Goal: Find specific page/section: Find specific page/section

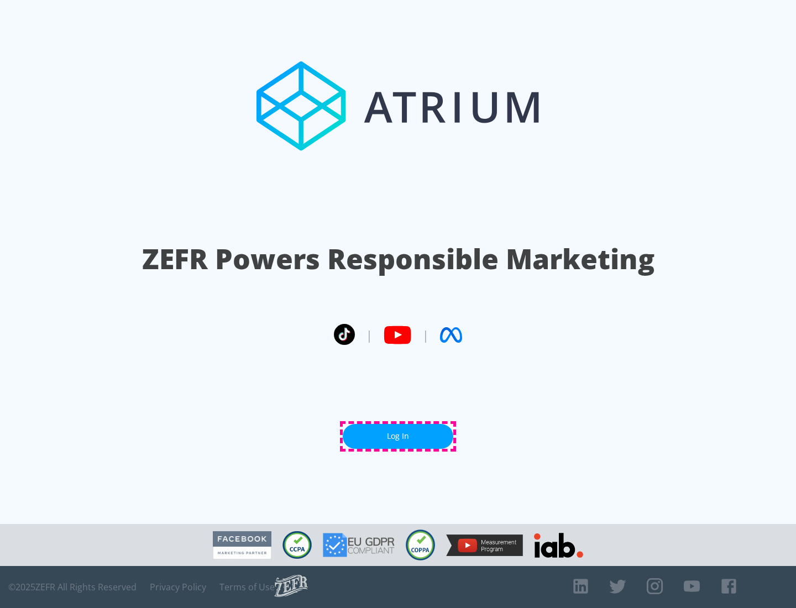
click at [398, 436] on link "Log In" at bounding box center [398, 436] width 111 height 25
